Goal: Information Seeking & Learning: Learn about a topic

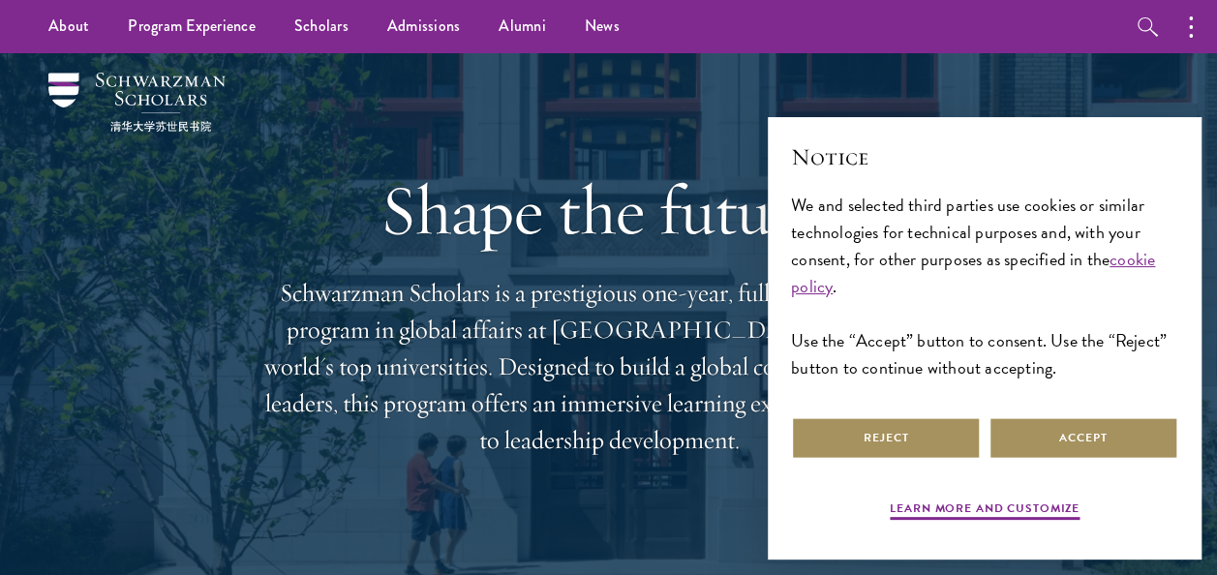
drag, startPoint x: 863, startPoint y: 439, endPoint x: 1044, endPoint y: 437, distance: 181.0
click at [1044, 437] on div "Reject Accept" at bounding box center [984, 437] width 387 height 51
click at [1044, 437] on button "Accept" at bounding box center [1083, 438] width 190 height 44
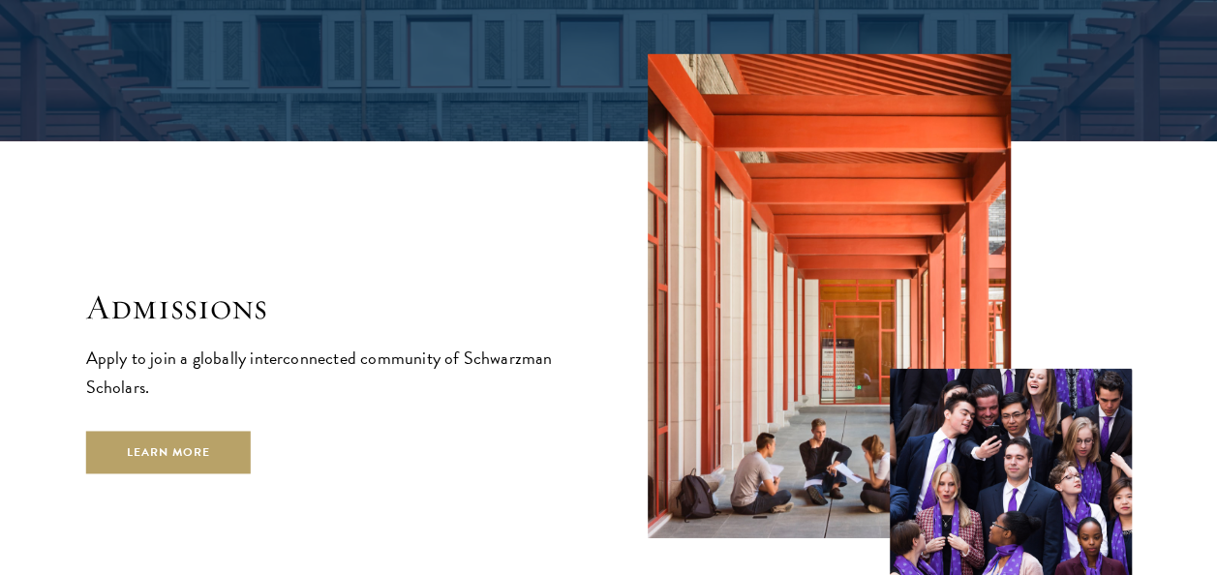
scroll to position [2894, 0]
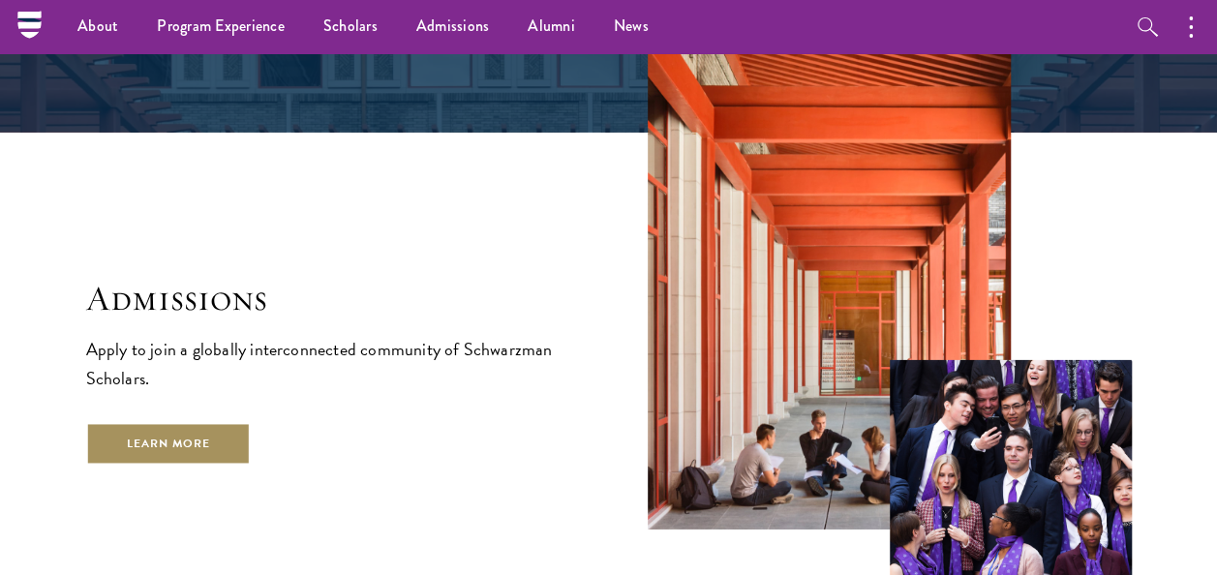
drag, startPoint x: 134, startPoint y: 389, endPoint x: 141, endPoint y: 406, distance: 18.2
click at [141, 406] on div "Admissions Apply to join a globally interconnected community of Schwarzman Scho…" at bounding box center [328, 372] width 484 height 188
click at [141, 422] on link "Learn More" at bounding box center [169, 444] width 166 height 44
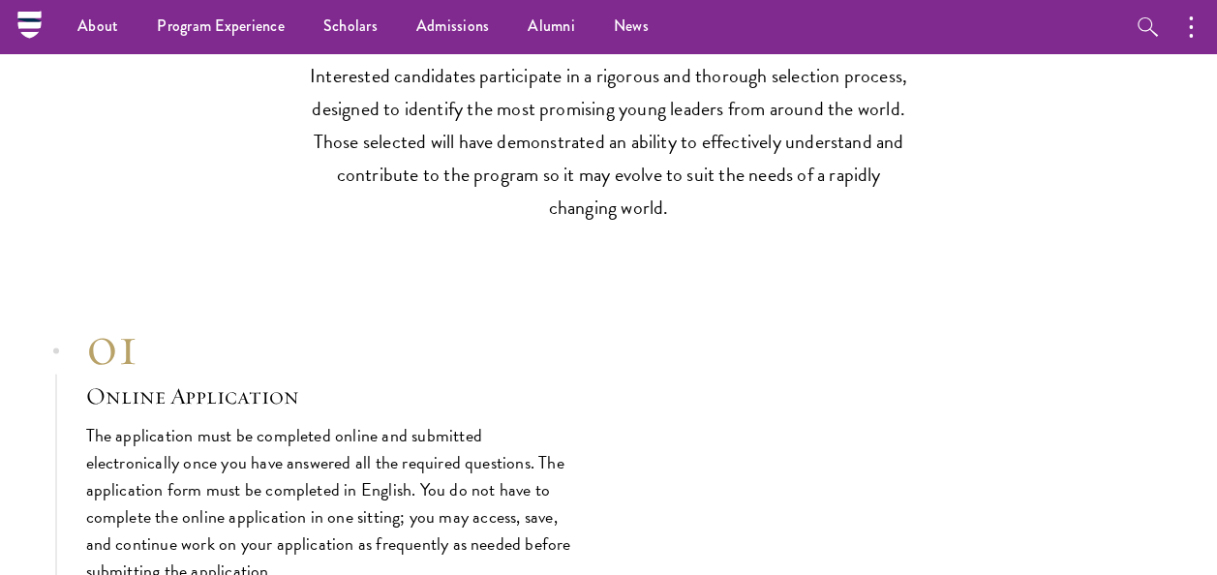
scroll to position [5216, 0]
